Goal: Task Accomplishment & Management: Manage account settings

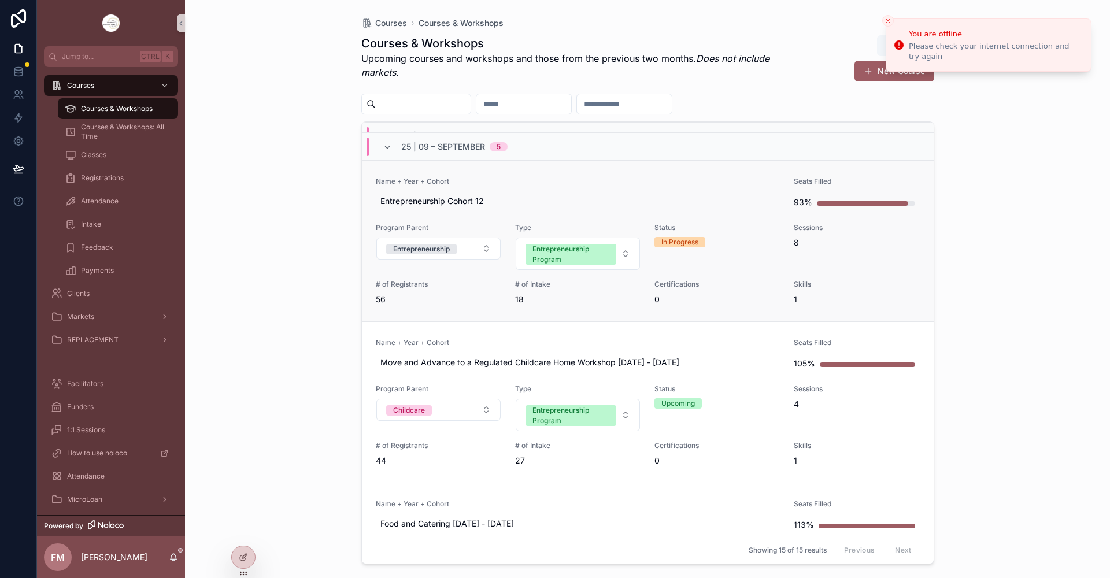
scroll to position [289, 0]
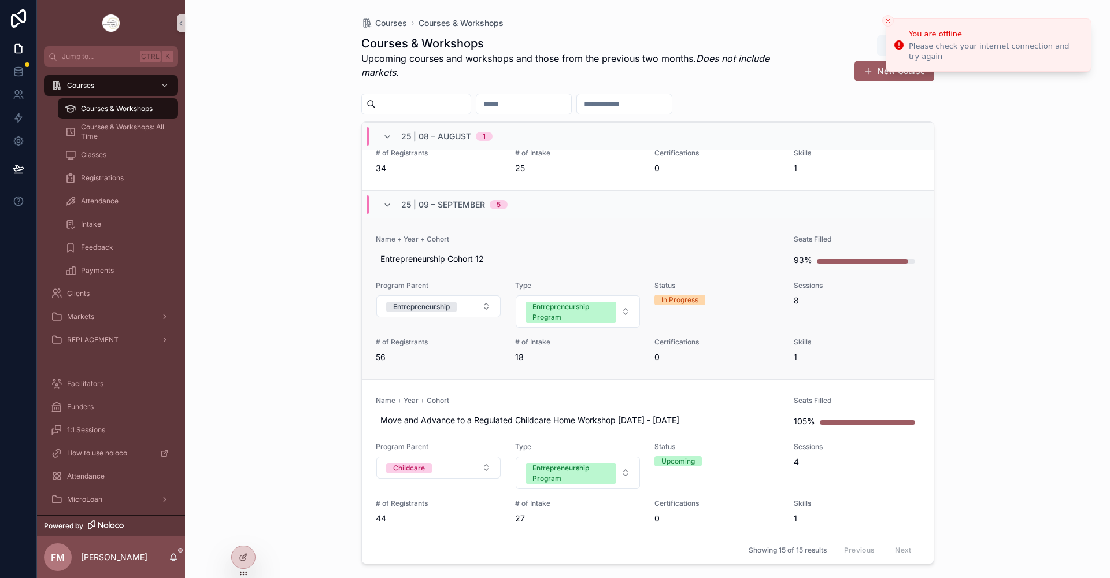
click at [527, 235] on span "Name + Year + Cohort" at bounding box center [578, 239] width 405 height 9
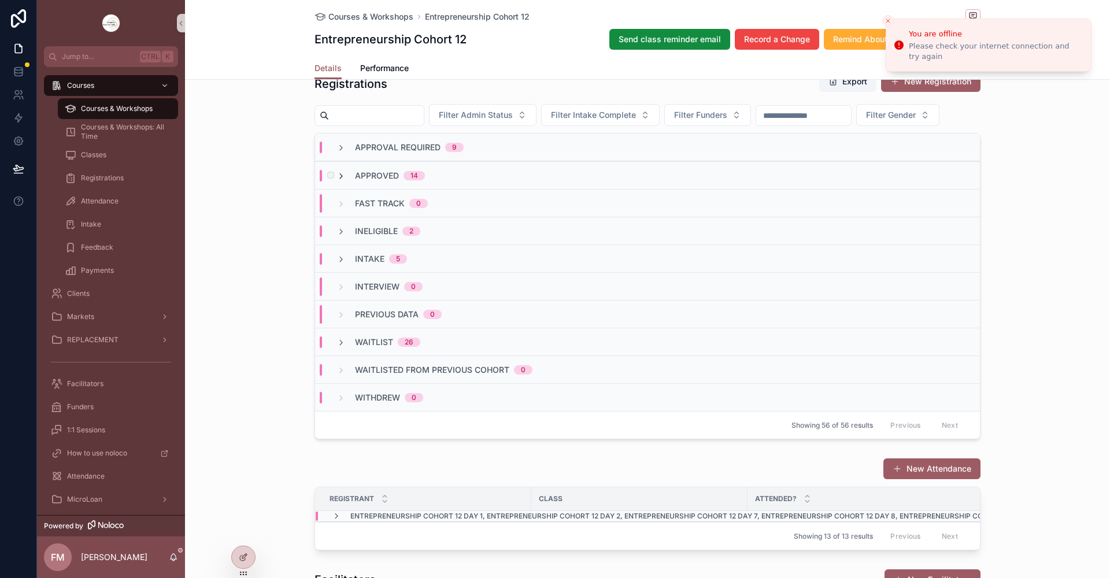
click at [337, 181] on icon "scrollable content" at bounding box center [341, 176] width 9 height 9
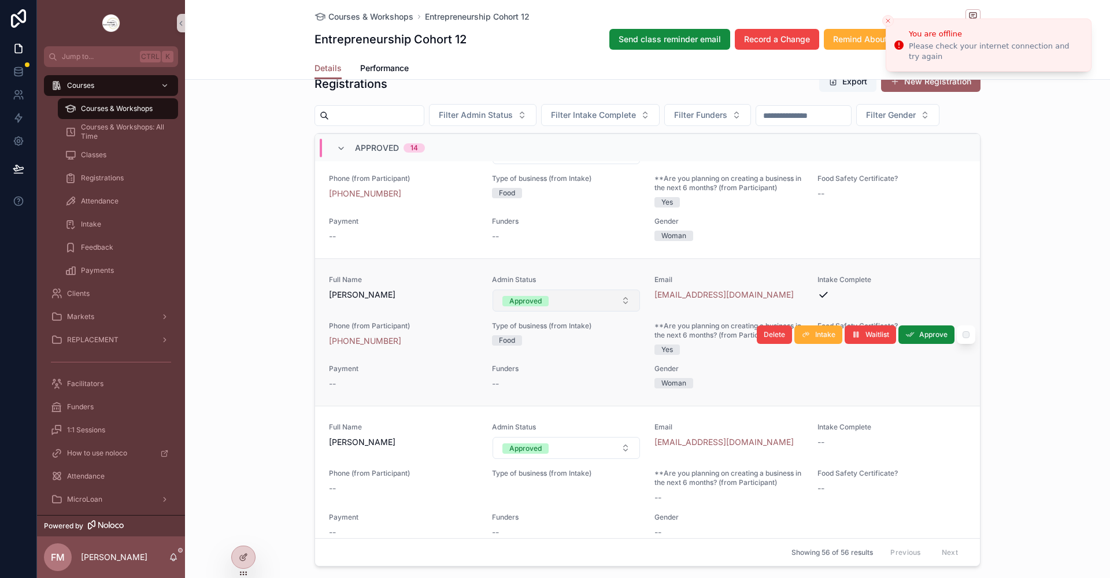
scroll to position [925, 0]
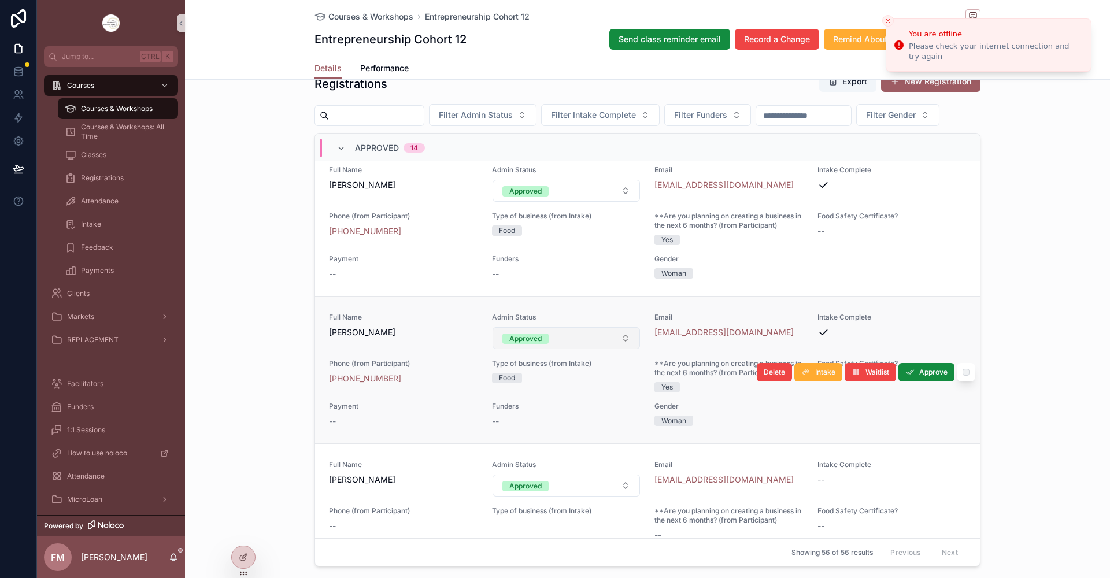
click at [550, 349] on button "Approved" at bounding box center [567, 338] width 148 height 22
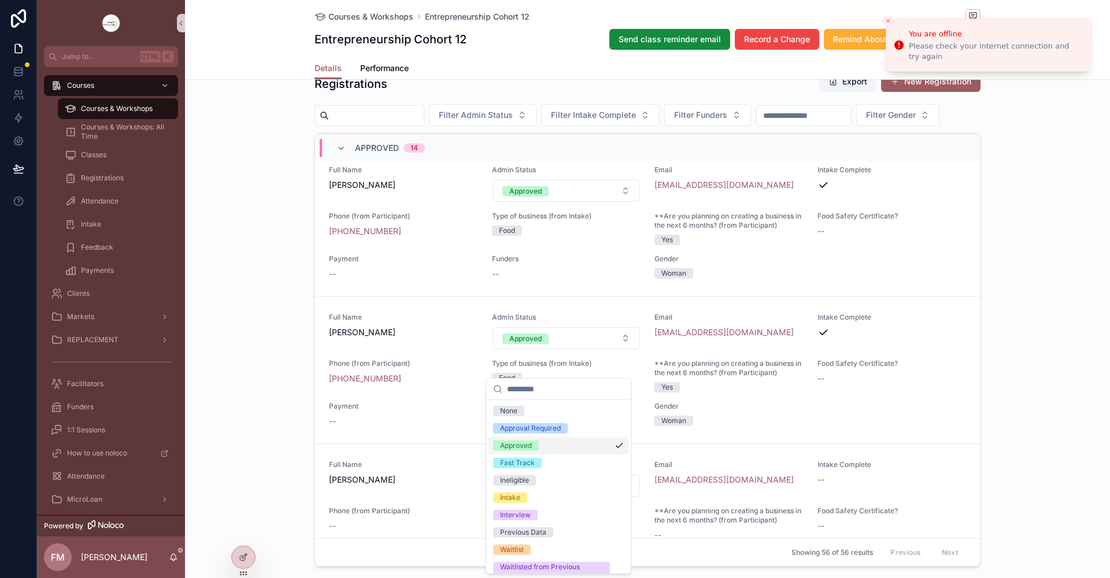
click at [561, 444] on div "Approved" at bounding box center [559, 445] width 140 height 17
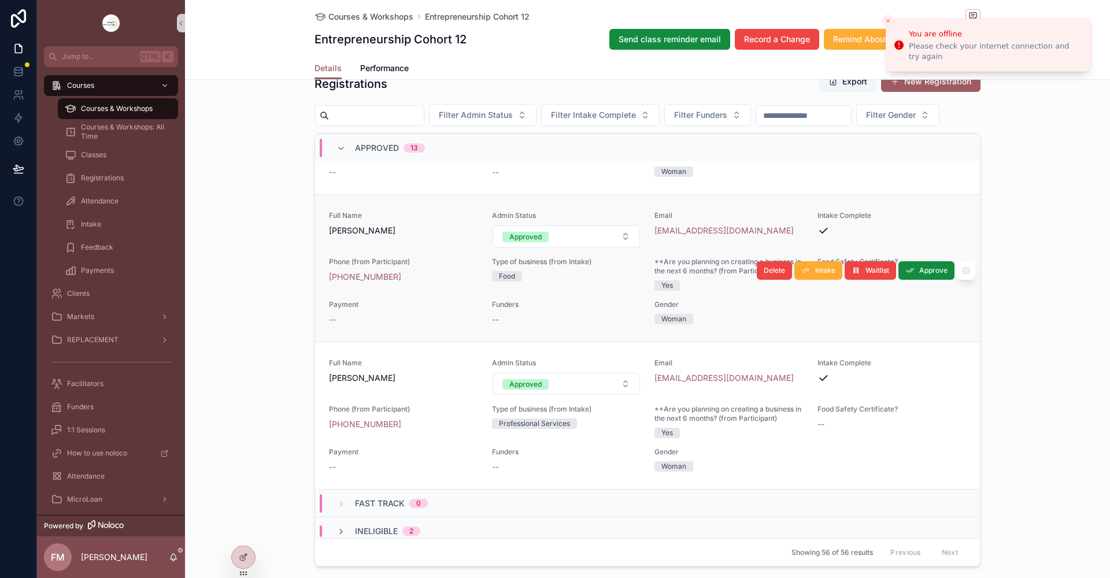
scroll to position [1967, 0]
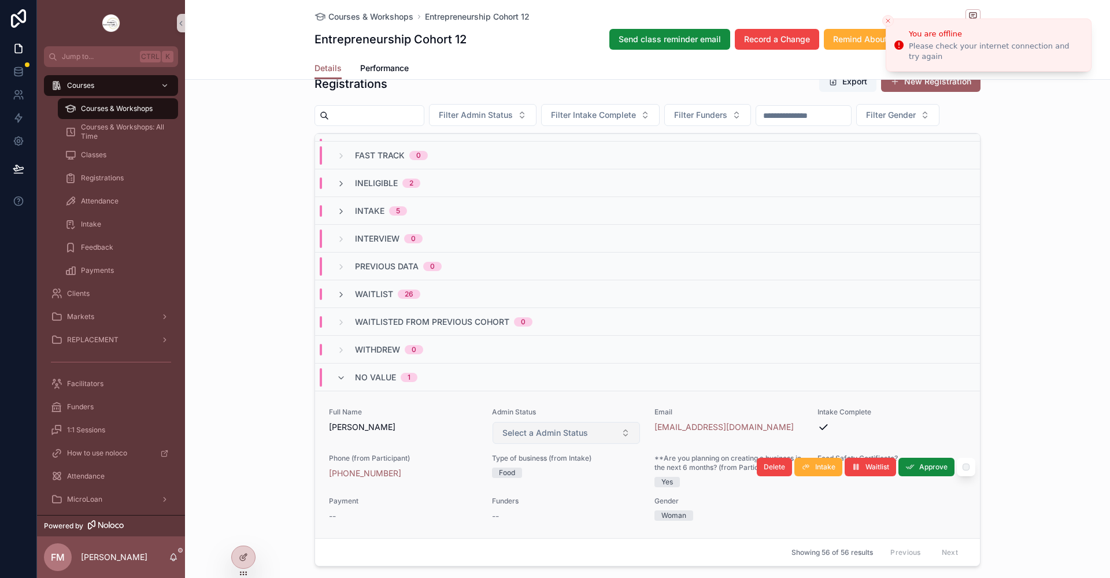
click at [520, 439] on span "Select a Admin Status" at bounding box center [546, 433] width 86 height 12
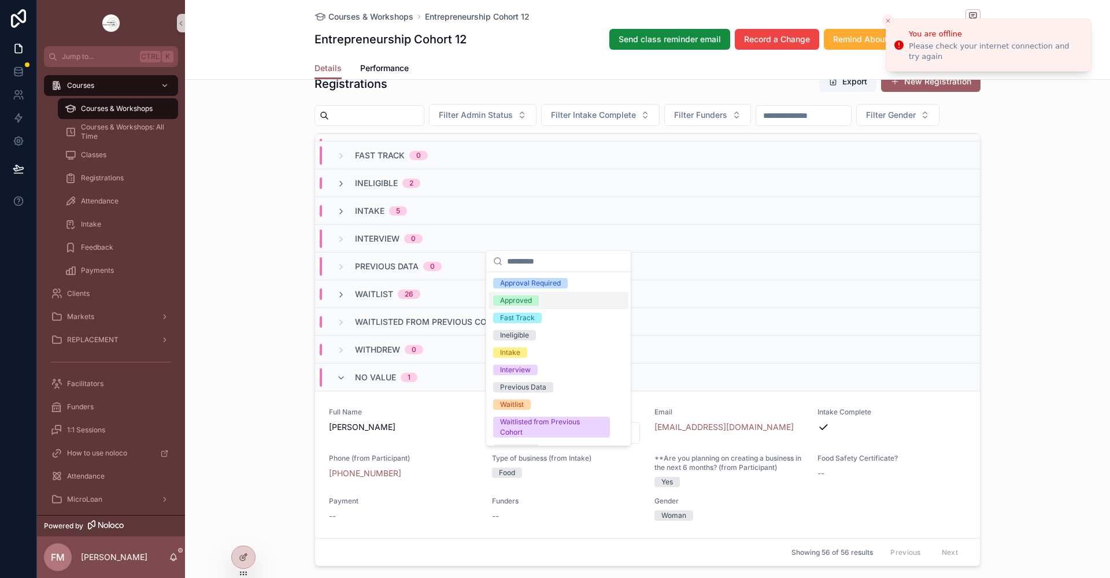
click at [509, 301] on div "Approved" at bounding box center [516, 300] width 32 height 10
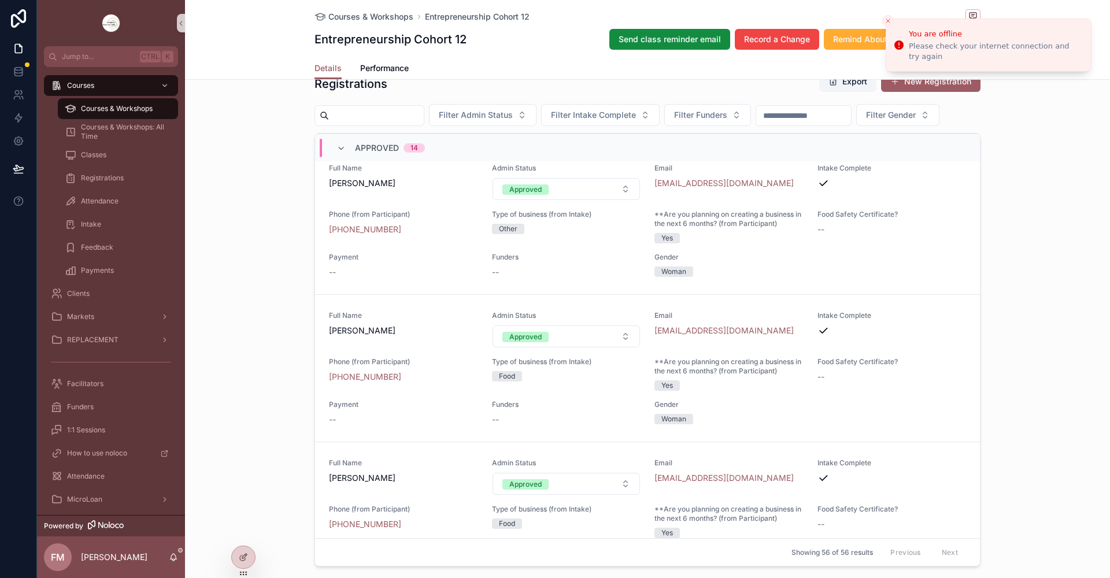
scroll to position [667, 0]
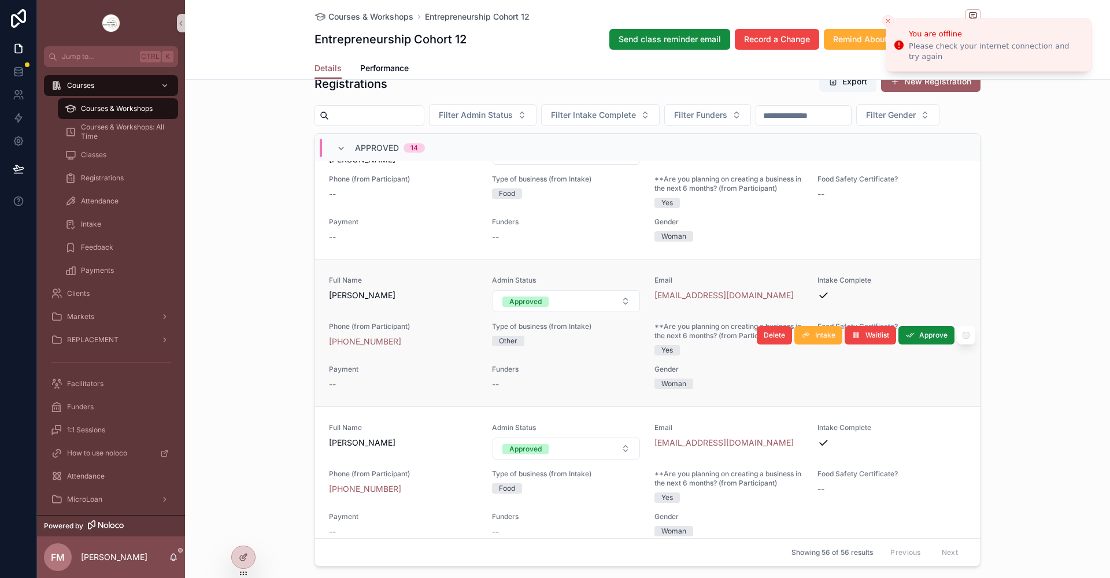
click at [408, 301] on div "Full Name [PERSON_NAME]" at bounding box center [403, 288] width 149 height 25
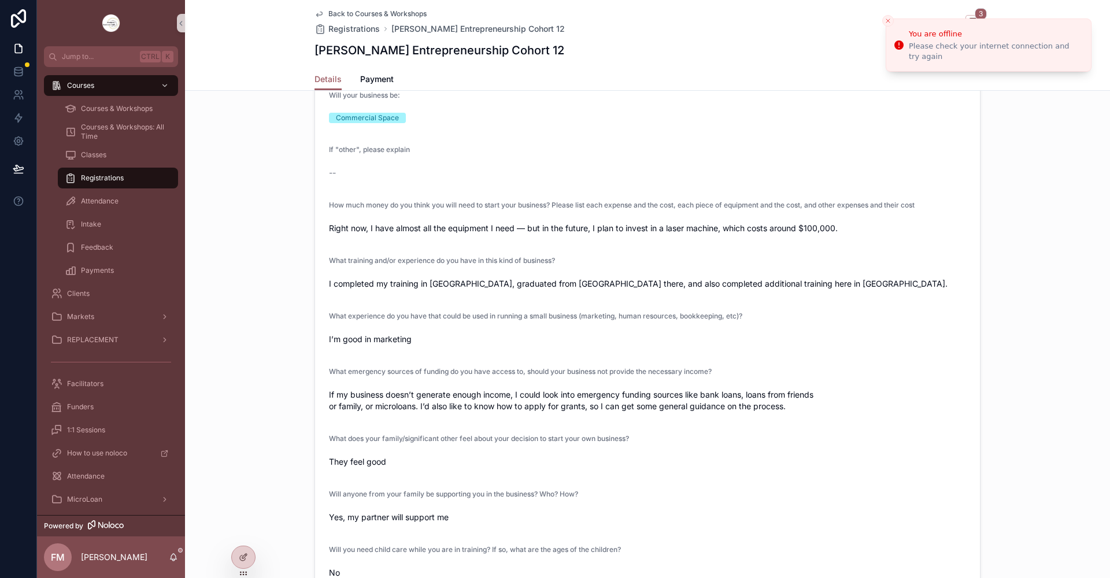
scroll to position [1552, 0]
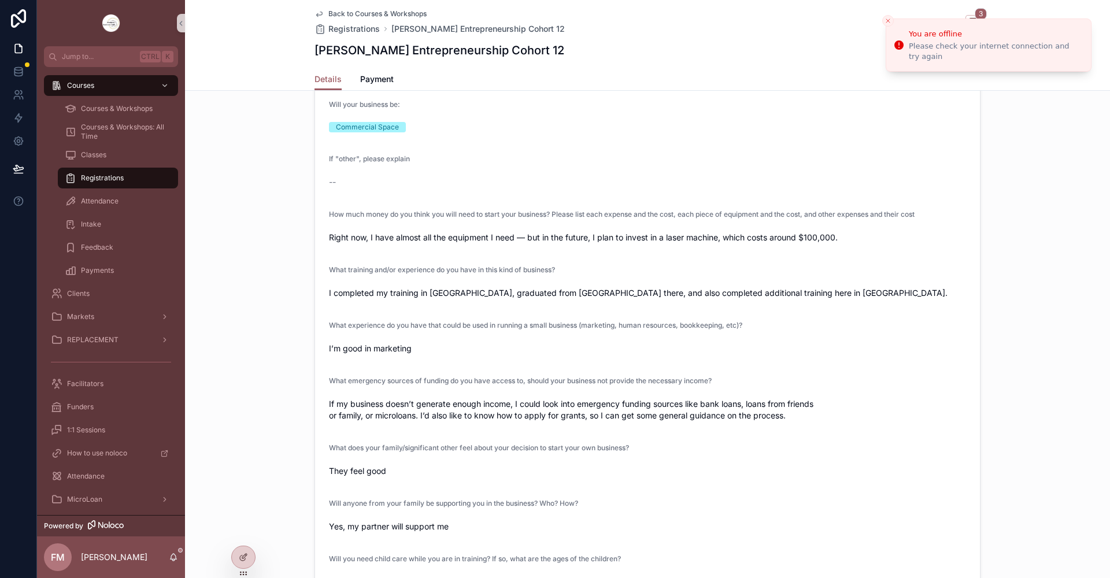
click at [364, 13] on span "Back to Courses & Workshops" at bounding box center [377, 13] width 98 height 9
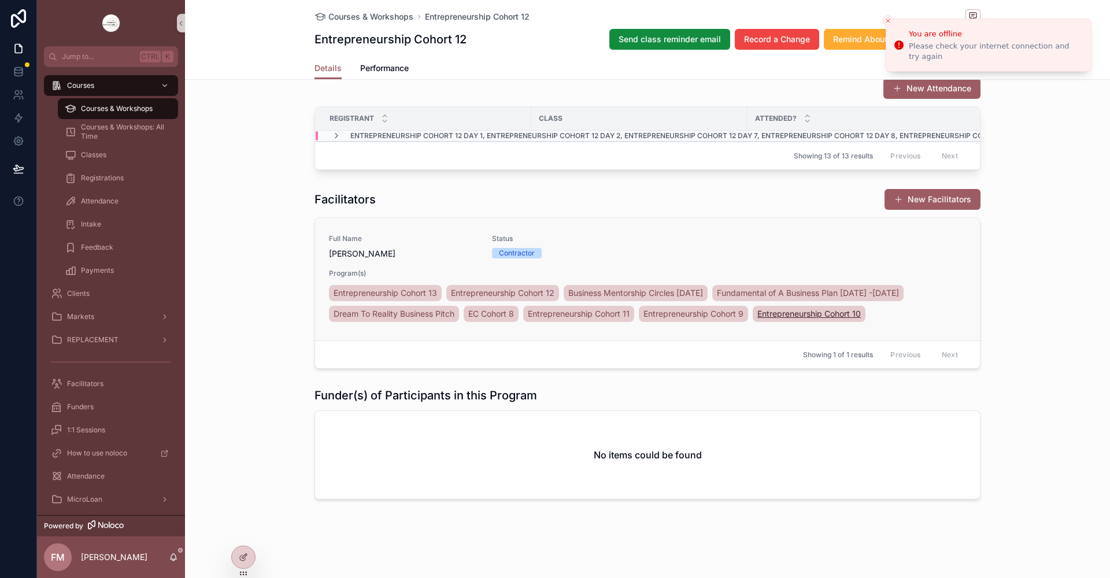
scroll to position [1547, 0]
click at [361, 16] on span "Courses & Workshops" at bounding box center [370, 17] width 85 height 12
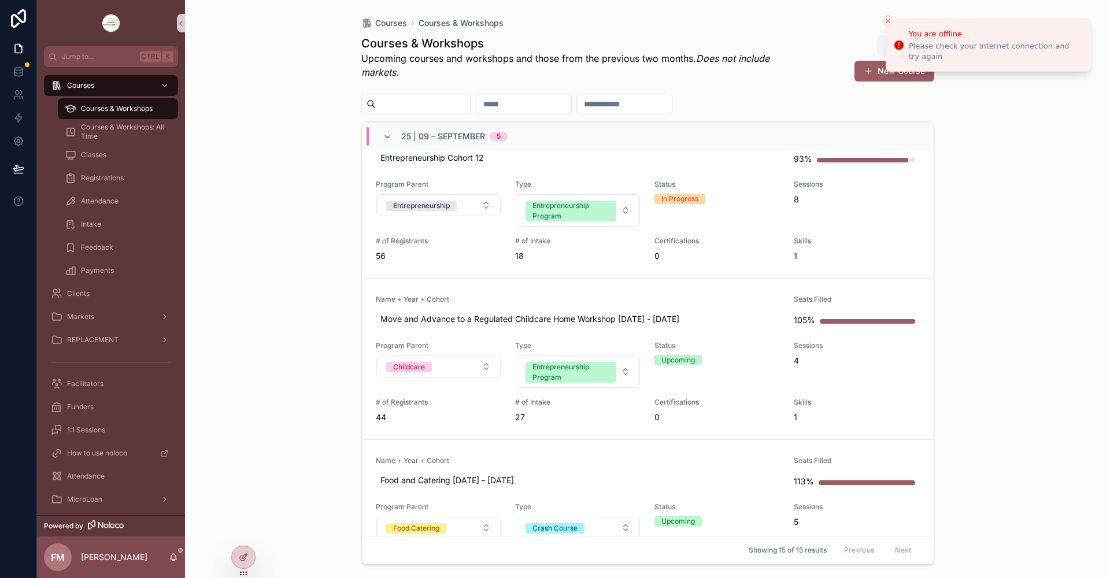
scroll to position [231, 0]
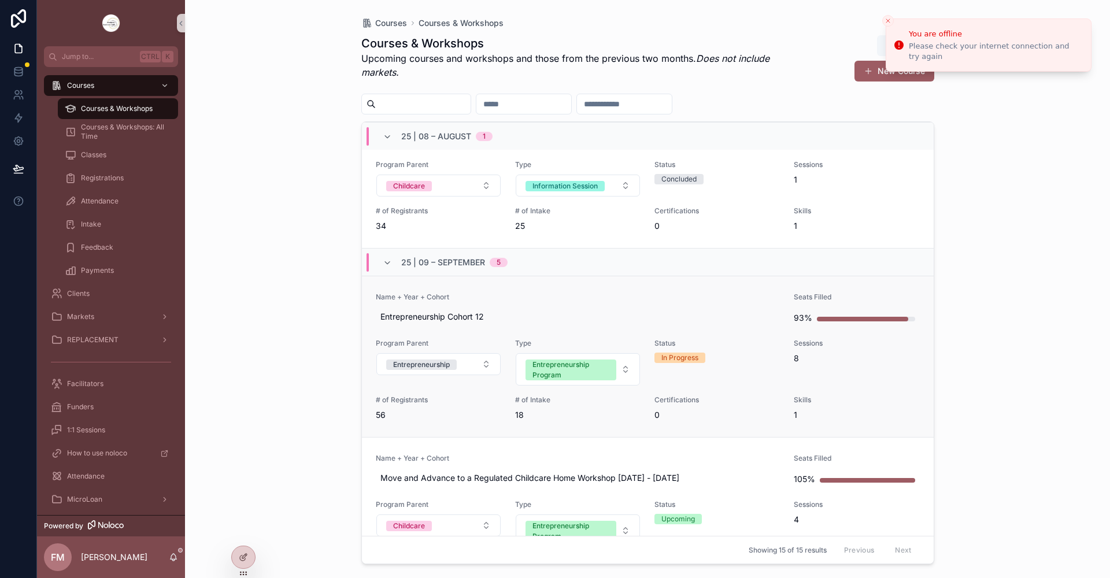
click at [551, 291] on link "Name + Year + Cohort Entrepreneurship Cohort 12 Seats Filled 93% Program Parent…" at bounding box center [648, 356] width 572 height 161
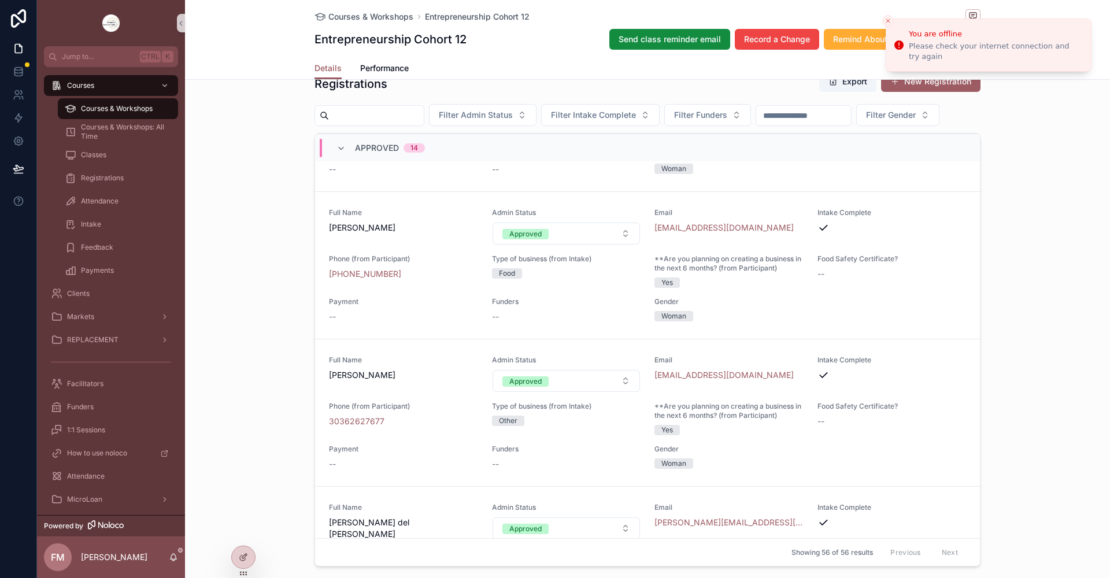
scroll to position [463, 0]
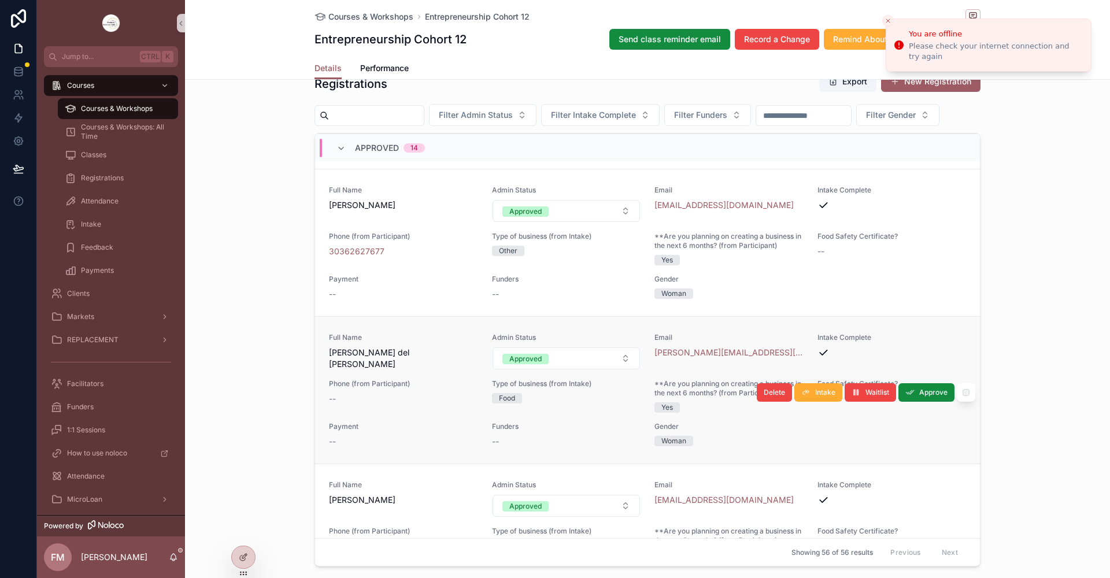
click at [419, 352] on link "Full Name [PERSON_NAME] del [PERSON_NAME] Admin Status Approved Email [PERSON_N…" at bounding box center [647, 389] width 665 height 147
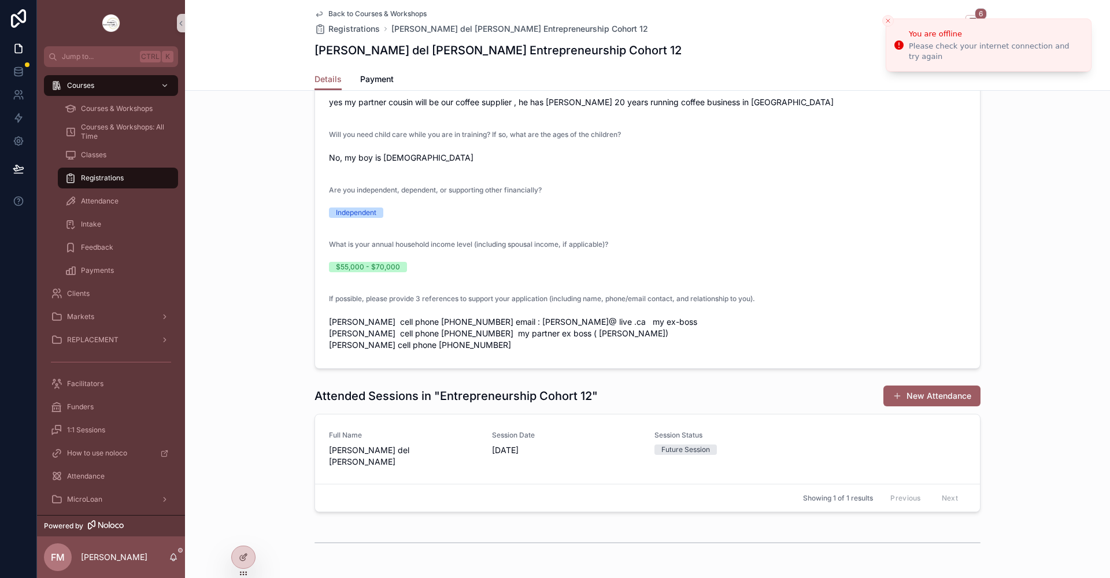
scroll to position [2082, 0]
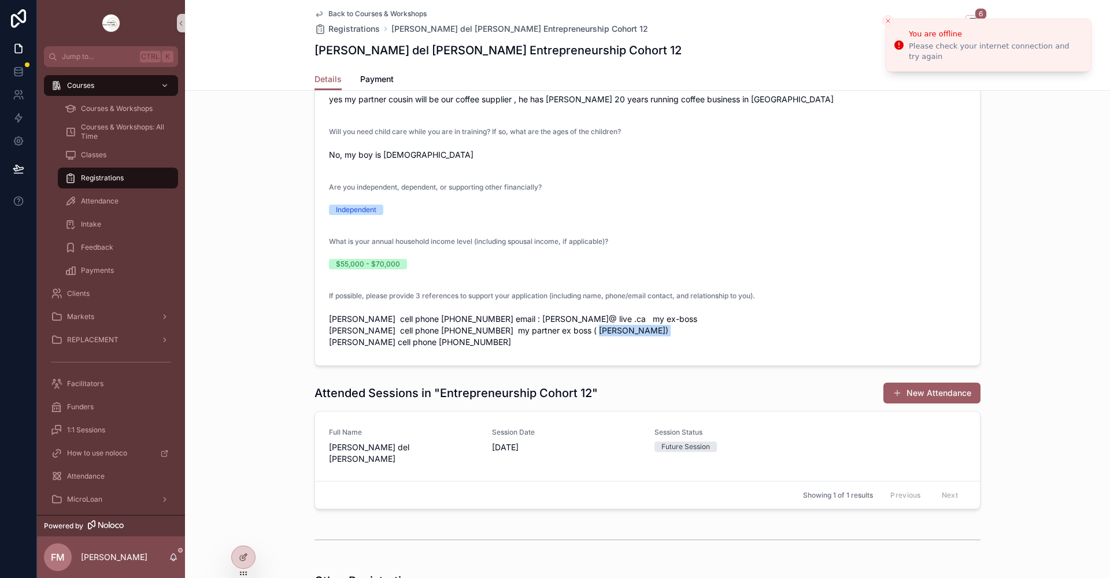
drag, startPoint x: 638, startPoint y: 376, endPoint x: 579, endPoint y: 382, distance: 59.2
click at [579, 348] on span "[PERSON_NAME] cell phone [PHONE_NUMBER] email : [PERSON_NAME]@ live .ca my ex-b…" at bounding box center [647, 330] width 637 height 35
copy span "[PERSON_NAME]"
